Goal: Transaction & Acquisition: Book appointment/travel/reservation

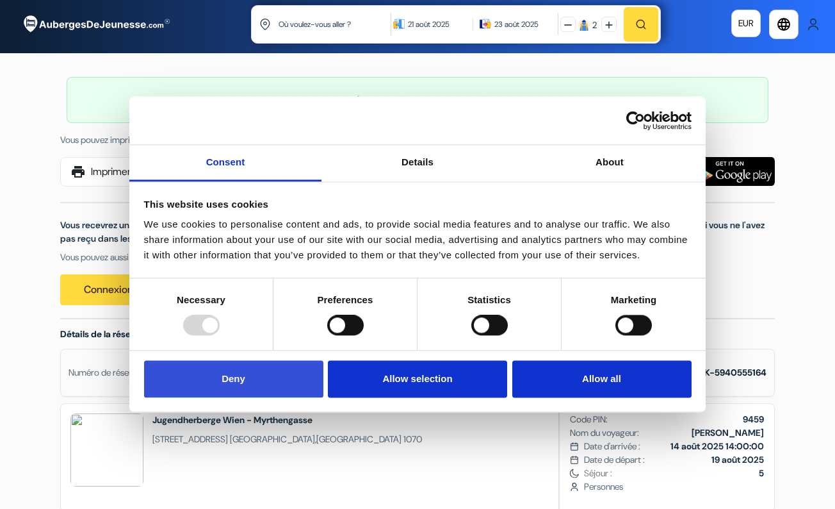
click at [308, 385] on button "Deny" at bounding box center [233, 378] width 179 height 37
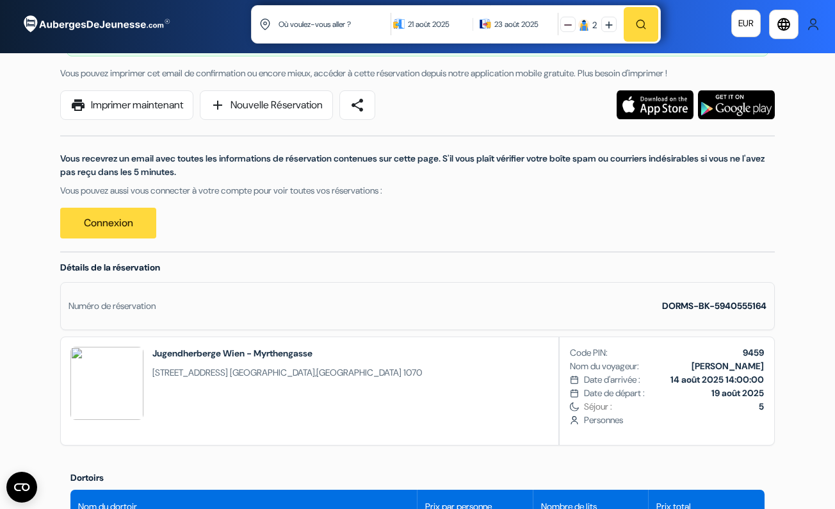
scroll to position [48, 0]
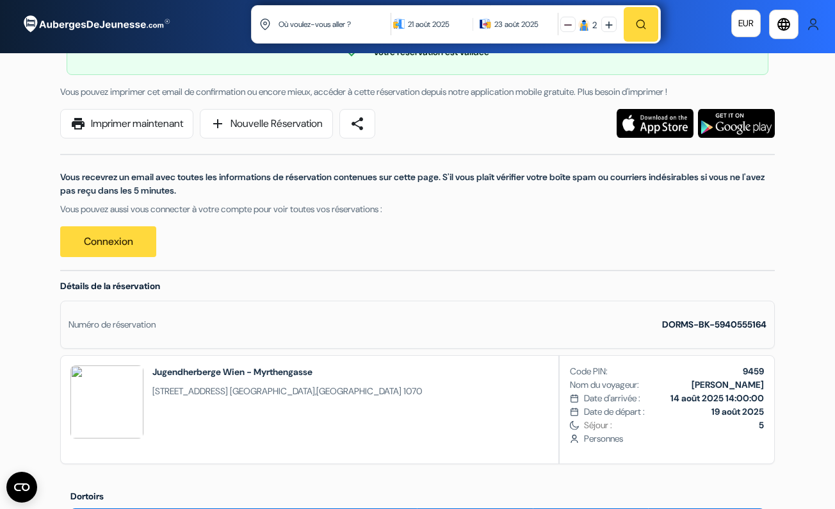
click at [133, 235] on link "Connexion" at bounding box center [108, 241] width 96 height 31
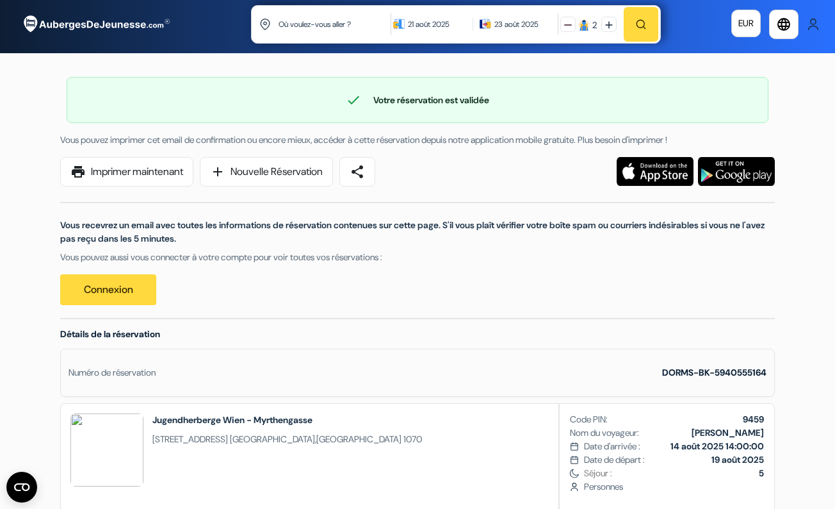
scroll to position [0, 0]
click at [816, 21] on img at bounding box center [813, 24] width 13 height 13
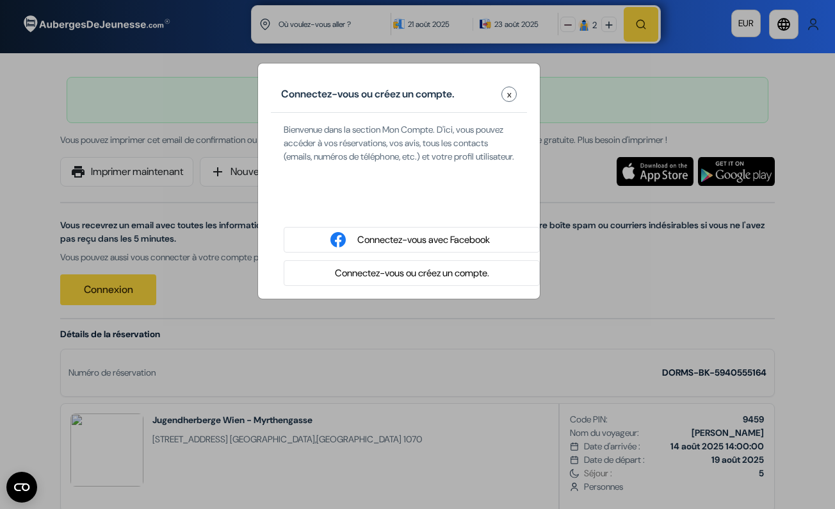
click at [433, 281] on button "Connectez-vous ou créez un compte." at bounding box center [412, 273] width 162 height 16
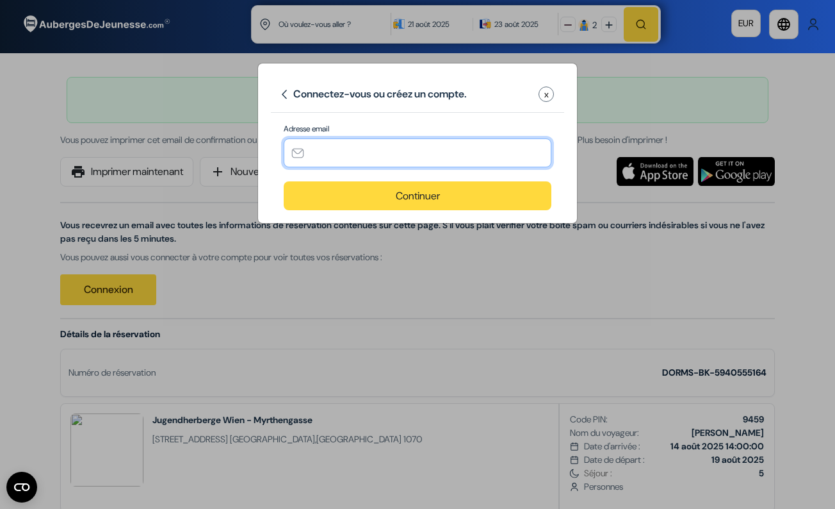
click at [391, 161] on input "text" at bounding box center [418, 152] width 268 height 29
type input "[EMAIL_ADDRESS][DOMAIN_NAME]"
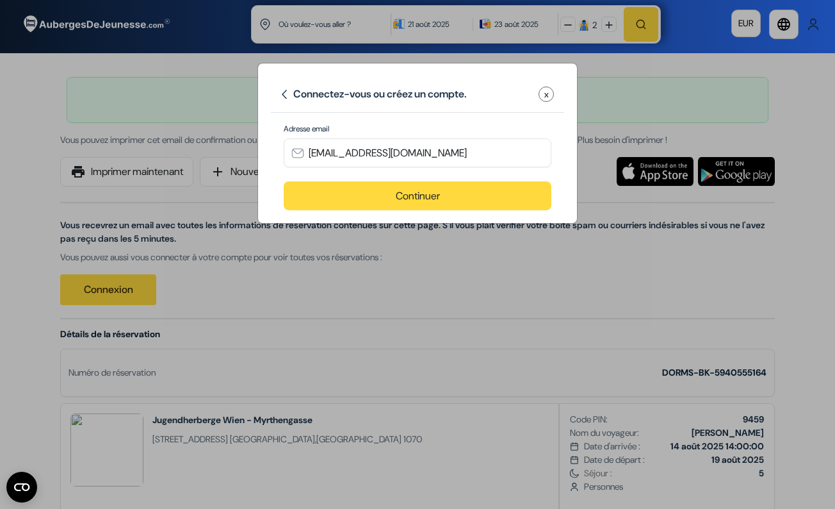
click at [359, 203] on button "Continuer" at bounding box center [418, 195] width 268 height 29
click at [427, 202] on button "Continuer" at bounding box center [418, 195] width 268 height 29
click at [546, 137] on div "Adresse email [EMAIL_ADDRESS][DOMAIN_NAME]" at bounding box center [418, 152] width 268 height 58
click at [482, 188] on button "Continuer" at bounding box center [418, 195] width 268 height 29
click at [439, 144] on input "[EMAIL_ADDRESS][DOMAIN_NAME]" at bounding box center [418, 152] width 268 height 29
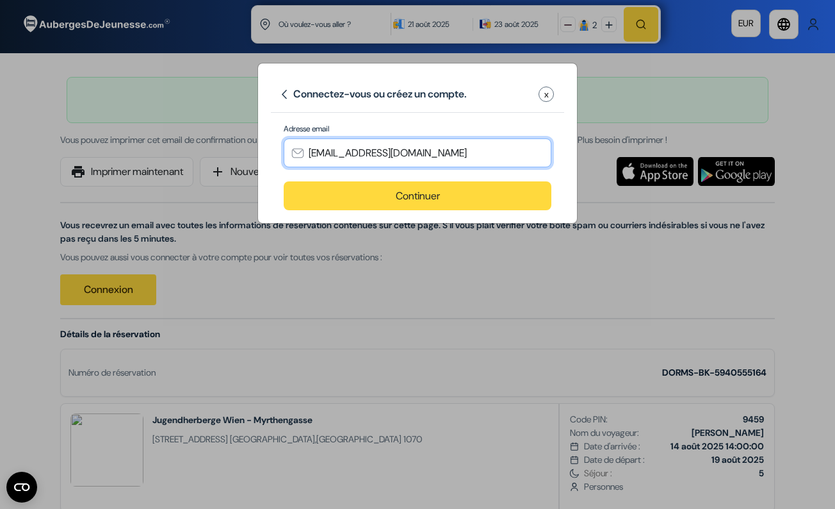
click at [441, 151] on input "[EMAIL_ADDRESS][DOMAIN_NAME]" at bounding box center [418, 152] width 268 height 29
click at [427, 197] on button "Continuer" at bounding box center [418, 195] width 268 height 29
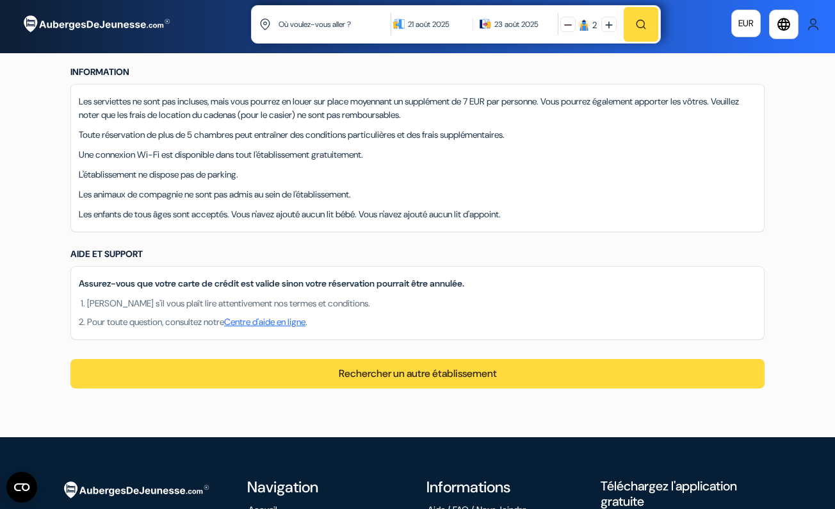
scroll to position [960, 0]
